Goal: Navigation & Orientation: Find specific page/section

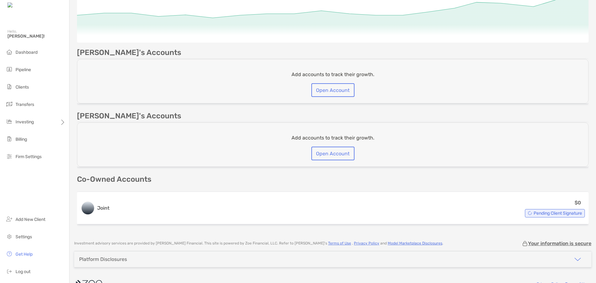
scroll to position [138, 0]
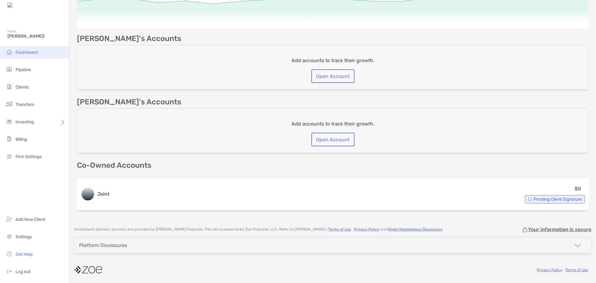
click at [22, 50] on span "Dashboard" at bounding box center [27, 52] width 22 height 5
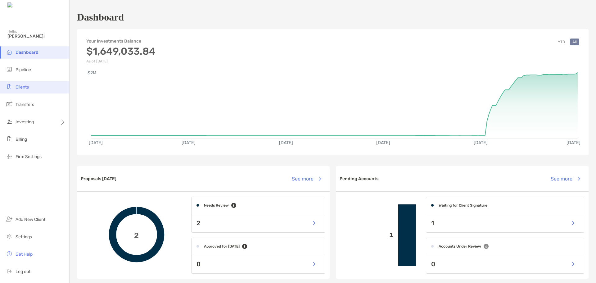
click at [23, 85] on span "Clients" at bounding box center [22, 86] width 13 height 5
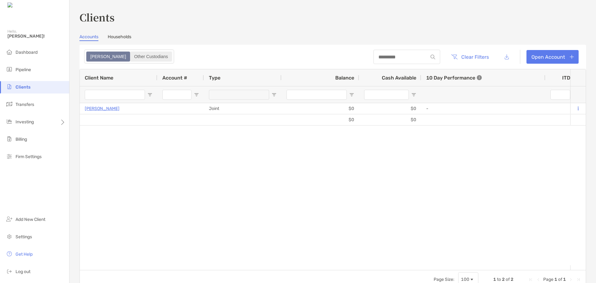
click at [131, 57] on div "Other Custodians" at bounding box center [151, 56] width 41 height 9
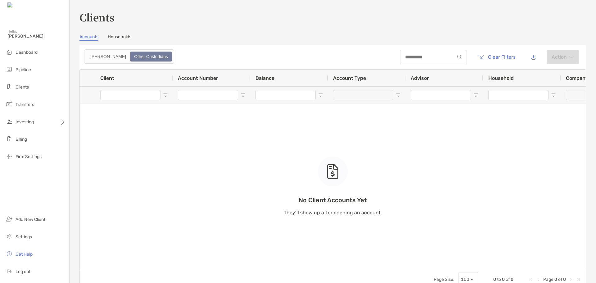
click at [120, 38] on link "Households" at bounding box center [120, 37] width 24 height 7
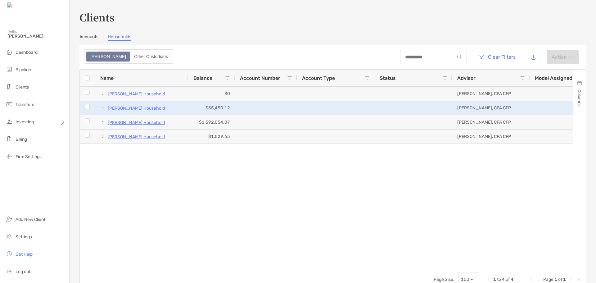
click at [156, 108] on p "[PERSON_NAME] Household" at bounding box center [136, 108] width 57 height 8
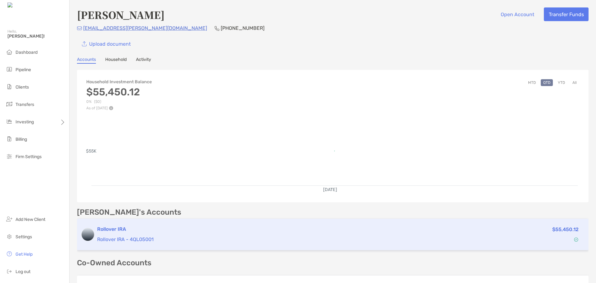
click at [127, 235] on div "Rollover IRA Rollover IRA - 4QL05001" at bounding box center [279, 234] width 365 height 18
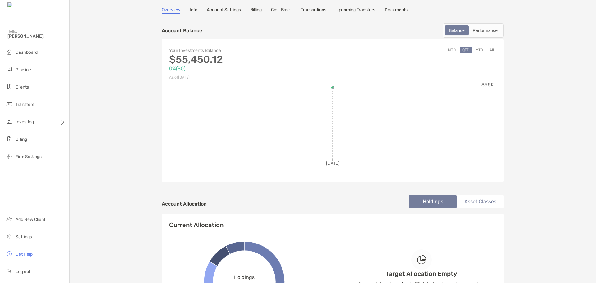
scroll to position [124, 0]
